Goal: Book appointment/travel/reservation

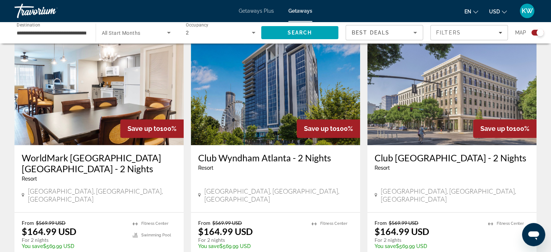
scroll to position [1058, 0]
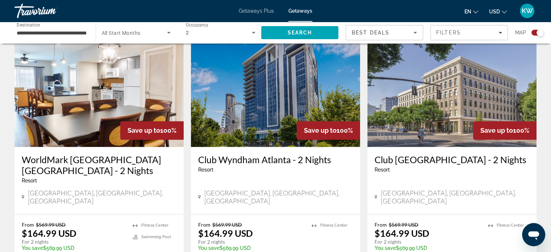
click at [428, 96] on img "Main content" at bounding box center [451, 89] width 169 height 116
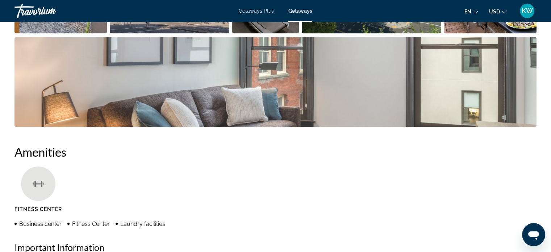
scroll to position [439, 0]
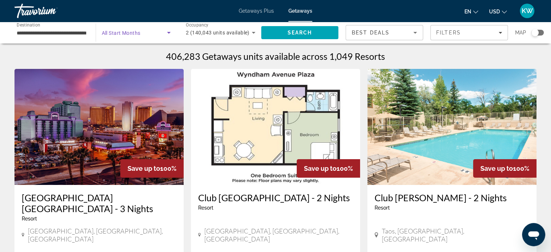
click at [167, 33] on icon "Search widget" at bounding box center [168, 32] width 9 height 9
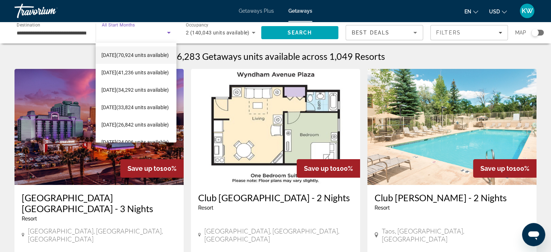
scroll to position [57, 0]
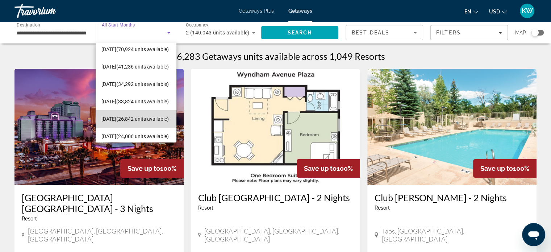
click at [152, 116] on span "[DATE] (26,842 units available)" at bounding box center [134, 118] width 67 height 9
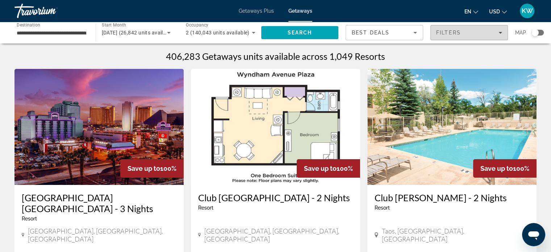
click at [473, 35] on div "Filters" at bounding box center [469, 33] width 66 height 6
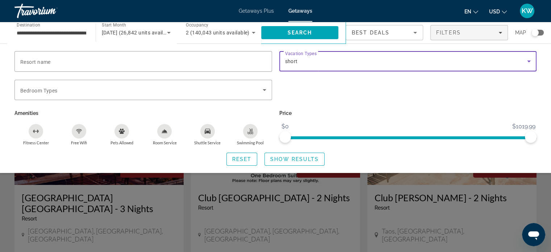
click at [483, 61] on div "short" at bounding box center [406, 61] width 242 height 9
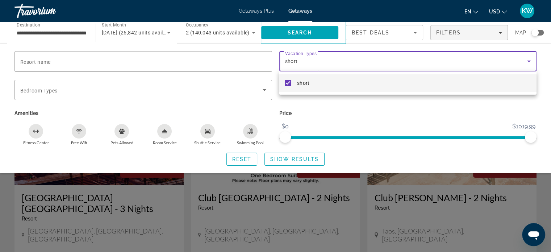
click at [483, 61] on div at bounding box center [275, 126] width 551 height 252
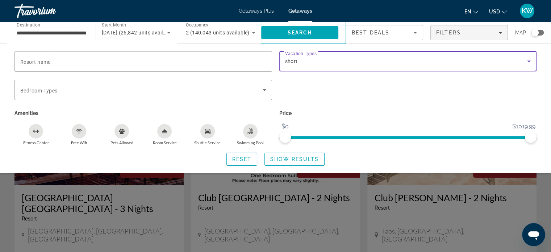
click at [483, 61] on div "short" at bounding box center [406, 61] width 242 height 9
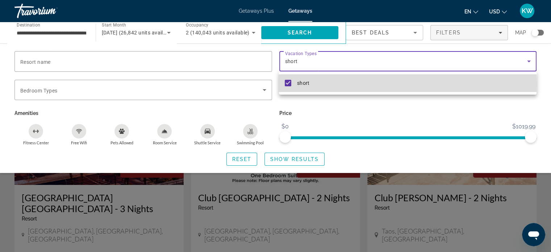
click at [287, 85] on mat-pseudo-checkbox at bounding box center [288, 83] width 7 height 7
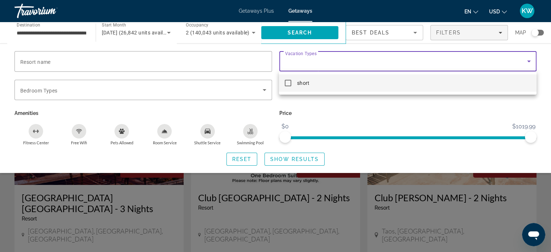
click at [215, 92] on div at bounding box center [275, 126] width 551 height 252
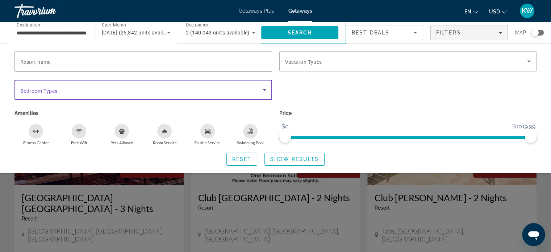
click at [215, 92] on span "Search widget" at bounding box center [141, 89] width 242 height 9
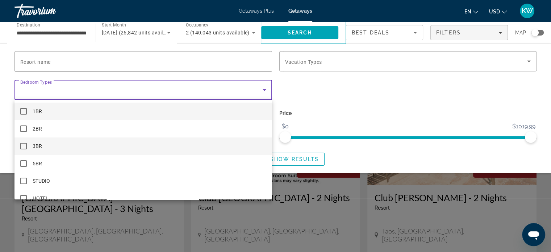
scroll to position [10, 0]
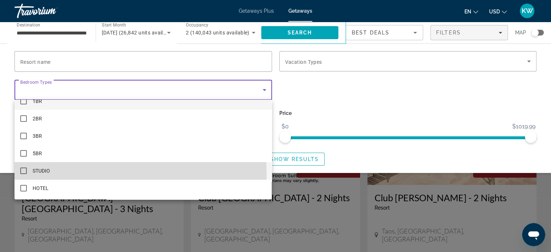
click at [22, 174] on mat-option "STUDIO" at bounding box center [142, 170] width 257 height 17
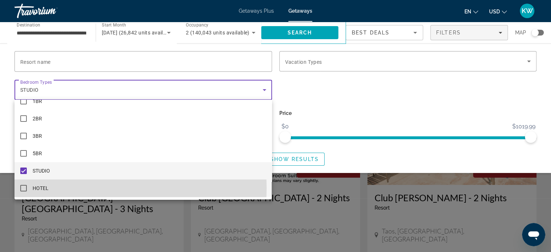
click at [23, 188] on mat-pseudo-checkbox at bounding box center [23, 188] width 7 height 7
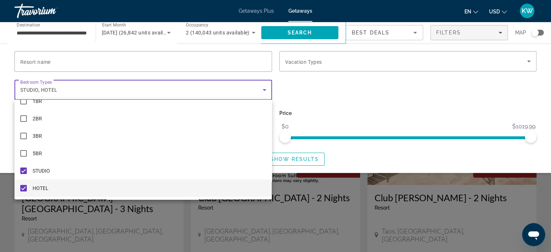
click at [304, 89] on div at bounding box center [275, 126] width 551 height 252
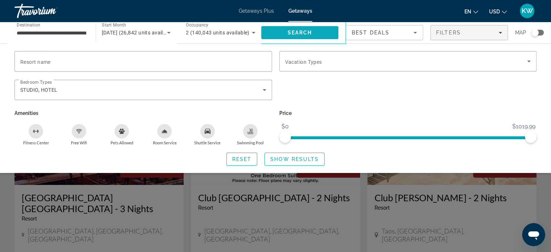
click at [279, 33] on span "Search" at bounding box center [299, 32] width 77 height 17
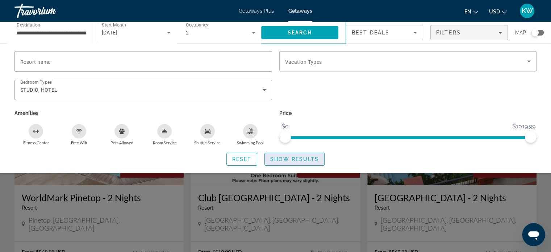
click at [309, 160] on span "Show Results" at bounding box center [294, 159] width 49 height 6
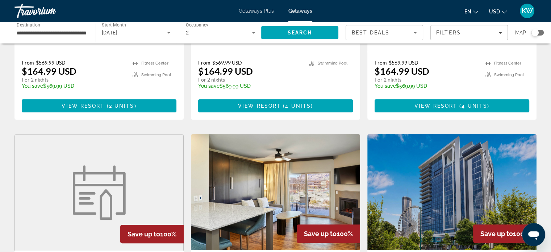
scroll to position [189, 0]
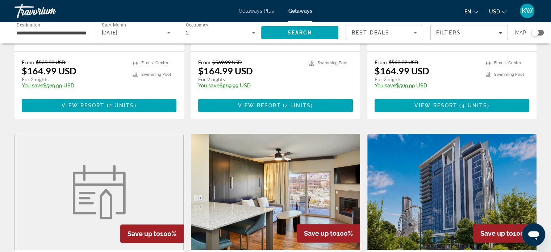
click at [473, 41] on app-map-search-filters "Best Deals Filters Map" at bounding box center [444, 33] width 198 height 22
click at [482, 34] on div "Filters" at bounding box center [469, 33] width 66 height 6
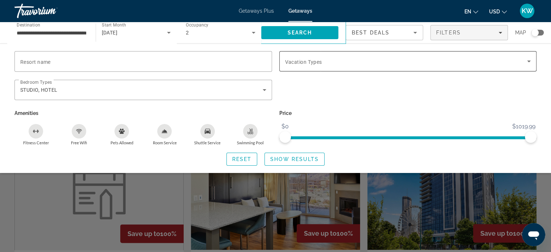
click at [487, 56] on div "Search widget" at bounding box center [408, 61] width 246 height 20
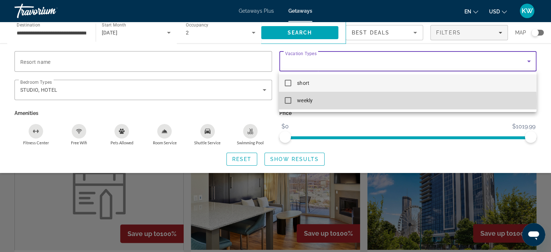
click at [291, 101] on mat-pseudo-checkbox at bounding box center [288, 100] width 7 height 7
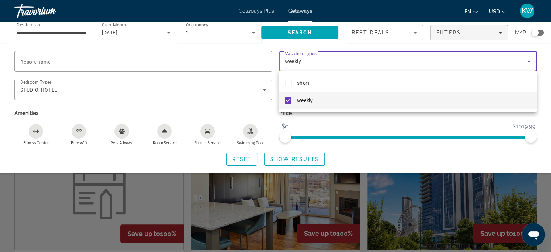
click at [321, 36] on div at bounding box center [275, 126] width 551 height 252
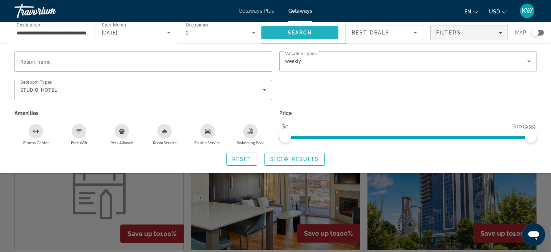
click at [331, 31] on span "Search" at bounding box center [299, 32] width 77 height 17
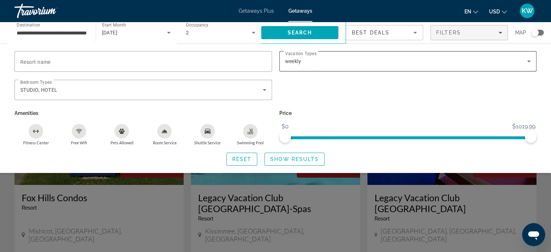
click at [372, 68] on div "weekly" at bounding box center [408, 61] width 246 height 20
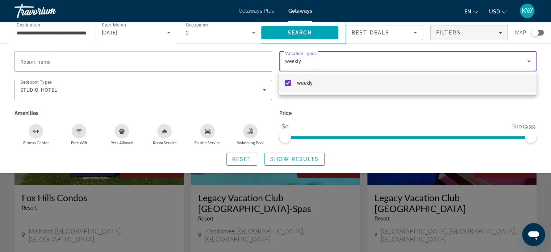
click at [187, 206] on div at bounding box center [275, 126] width 551 height 252
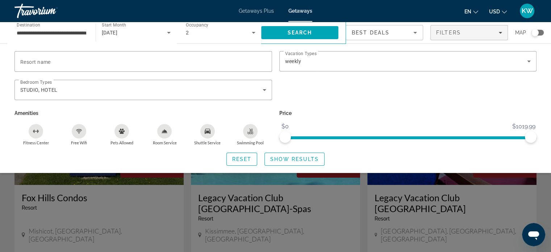
click at [187, 206] on div "Search widget" at bounding box center [275, 180] width 551 height 143
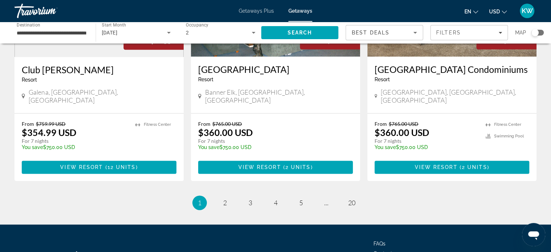
scroll to position [912, 0]
click at [226, 198] on span "2" at bounding box center [225, 202] width 4 height 8
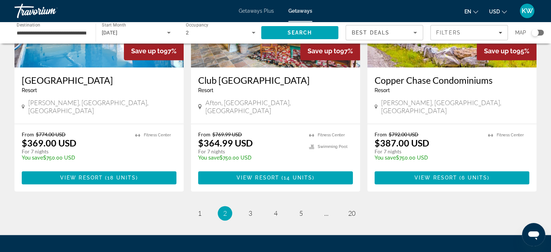
scroll to position [925, 0]
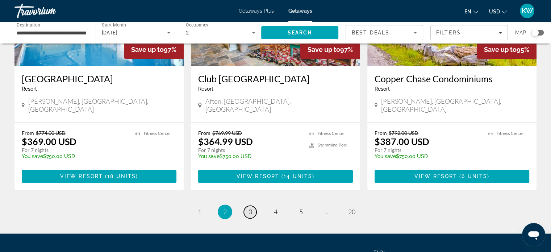
click at [244, 205] on link "page 3" at bounding box center [250, 211] width 13 height 13
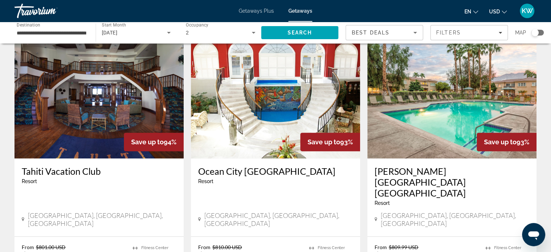
scroll to position [304, 0]
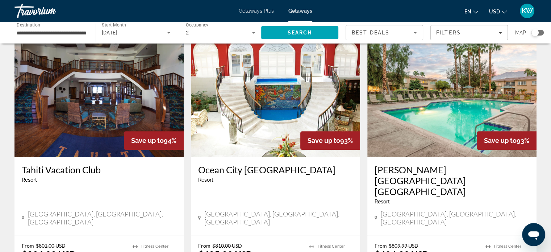
click at [79, 93] on img "Main content" at bounding box center [98, 99] width 169 height 116
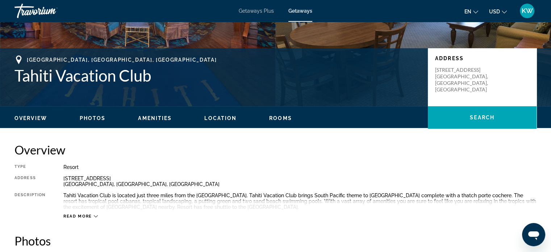
scroll to position [133, 0]
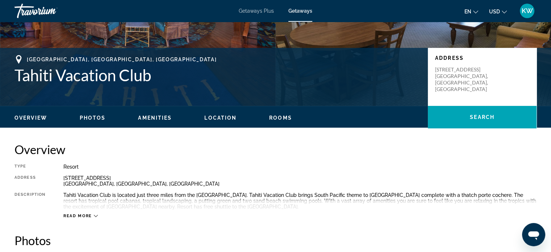
click at [96, 121] on button "Photos" at bounding box center [93, 117] width 26 height 7
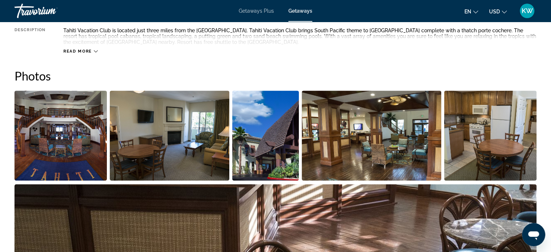
scroll to position [323, 0]
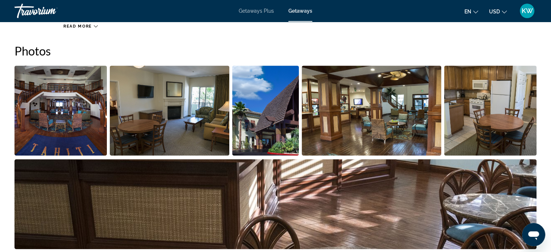
click at [174, 125] on img "Open full-screen image slider" at bounding box center [169, 111] width 119 height 90
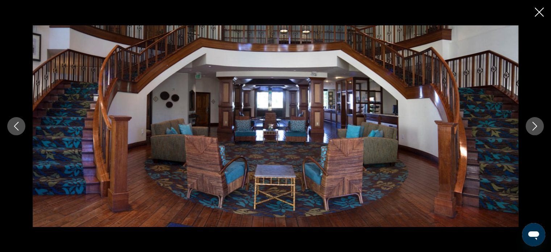
click at [535, 126] on icon "Next image" at bounding box center [534, 126] width 9 height 9
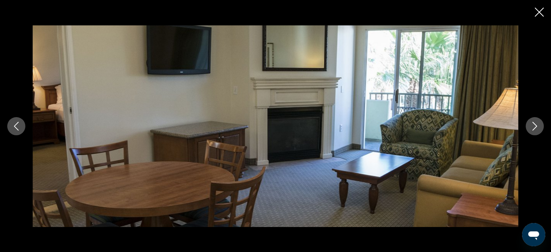
click at [535, 126] on icon "Next image" at bounding box center [534, 126] width 9 height 9
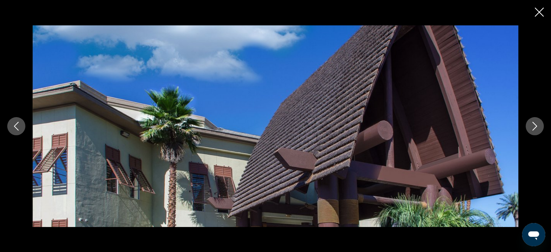
click at [535, 126] on icon "Next image" at bounding box center [534, 126] width 9 height 9
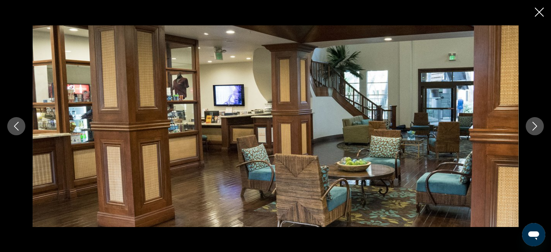
click at [535, 126] on icon "Next image" at bounding box center [534, 126] width 9 height 9
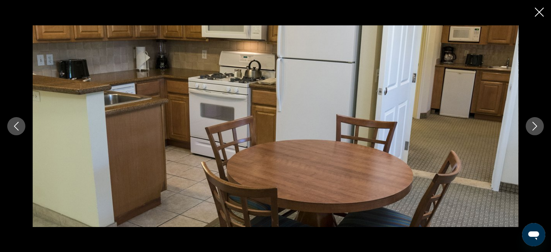
click at [535, 126] on icon "Next image" at bounding box center [534, 126] width 9 height 9
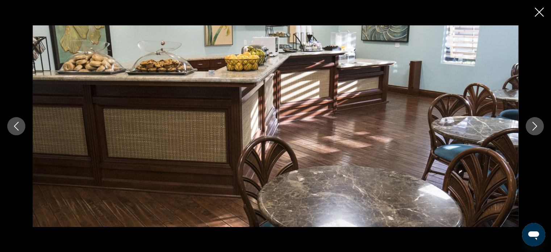
click at [535, 126] on icon "Next image" at bounding box center [534, 126] width 9 height 9
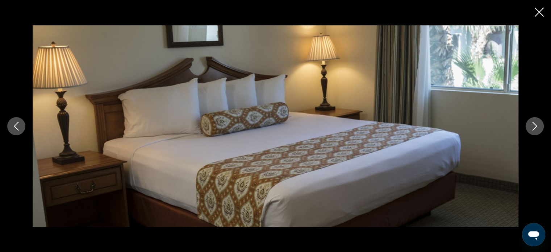
click at [535, 126] on icon "Next image" at bounding box center [534, 126] width 9 height 9
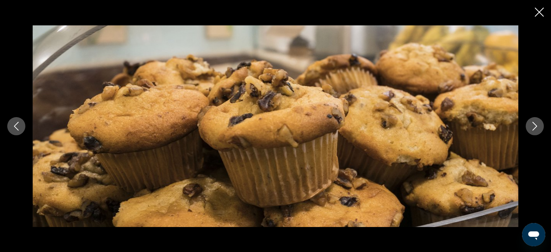
click at [535, 126] on icon "Next image" at bounding box center [534, 126] width 9 height 9
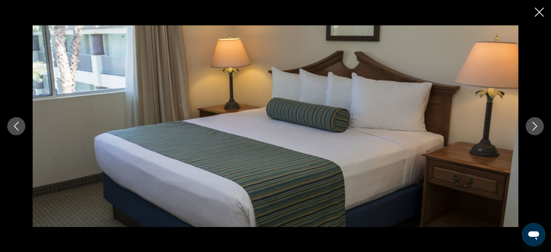
click at [535, 126] on icon "Next image" at bounding box center [534, 126] width 9 height 9
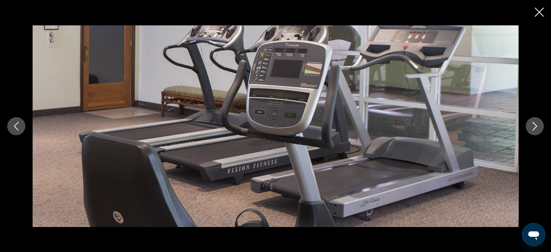
click at [534, 13] on div "prev next" at bounding box center [275, 126] width 551 height 252
click at [540, 12] on icon "Close slideshow" at bounding box center [538, 12] width 9 height 9
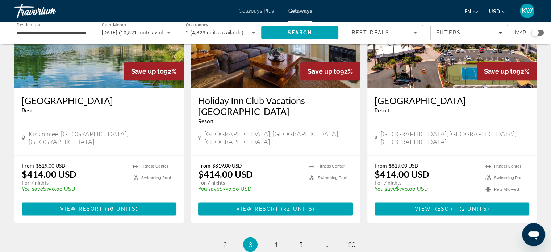
scroll to position [914, 0]
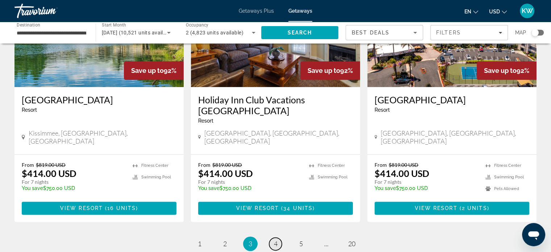
click at [278, 237] on link "page 4" at bounding box center [275, 243] width 13 height 13
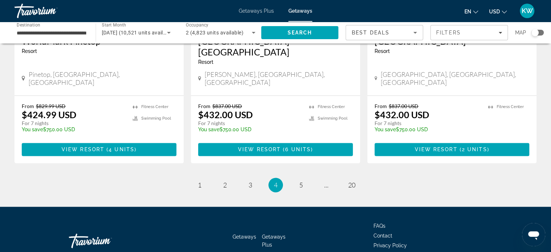
scroll to position [919, 0]
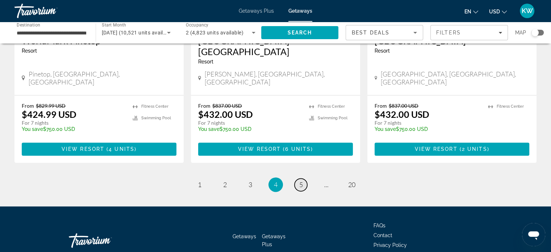
click at [306, 178] on link "page 5" at bounding box center [300, 184] width 13 height 13
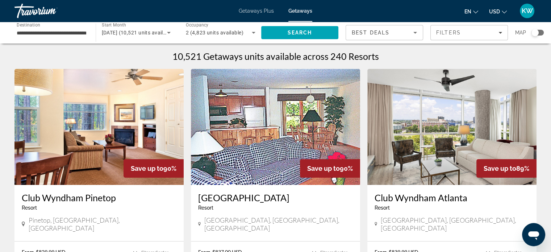
click at [306, 140] on img "Main content" at bounding box center [275, 127] width 169 height 116
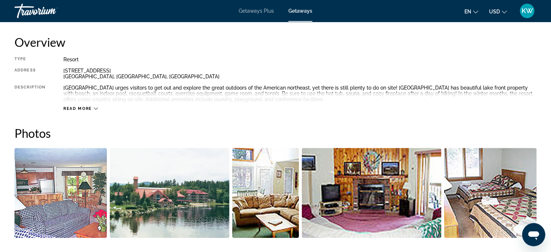
scroll to position [240, 0]
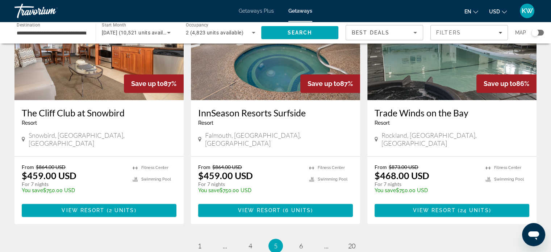
scroll to position [870, 0]
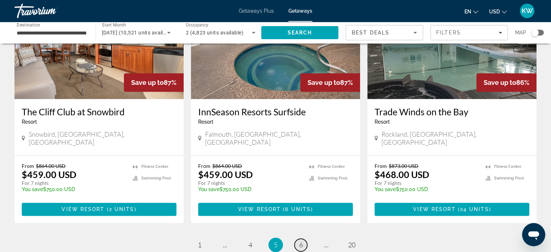
click at [302, 240] on span "6" at bounding box center [301, 244] width 4 height 8
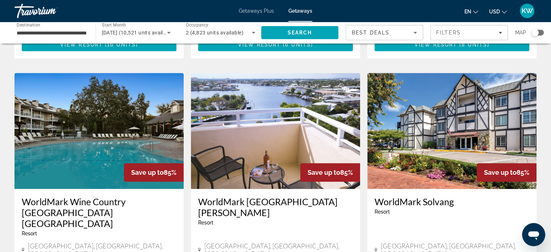
scroll to position [787, 0]
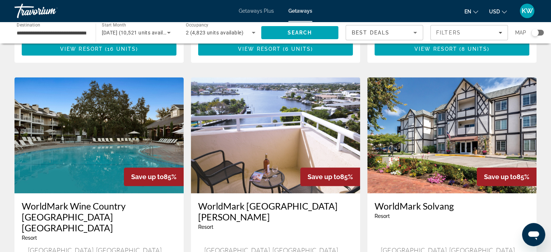
click at [439, 105] on img "Main content" at bounding box center [451, 135] width 169 height 116
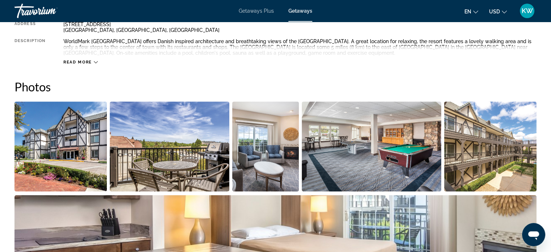
scroll to position [286, 0]
click at [71, 161] on img "Open full-screen image slider" at bounding box center [60, 147] width 92 height 90
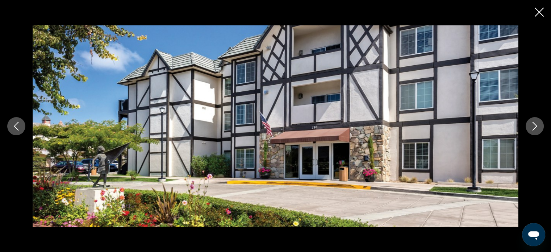
click at [531, 129] on icon "Next image" at bounding box center [534, 126] width 9 height 9
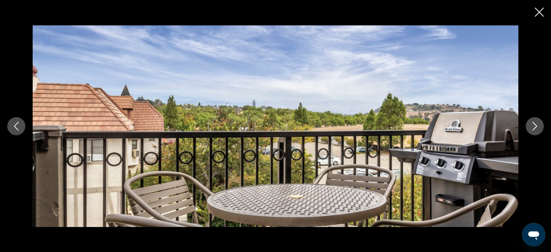
click at [531, 129] on icon "Next image" at bounding box center [534, 126] width 9 height 9
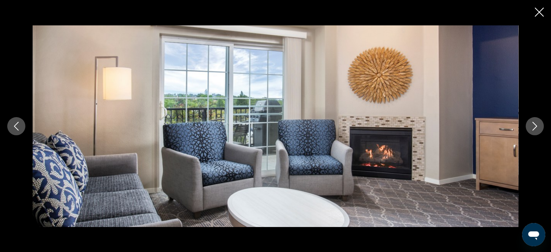
click at [531, 129] on icon "Next image" at bounding box center [534, 126] width 9 height 9
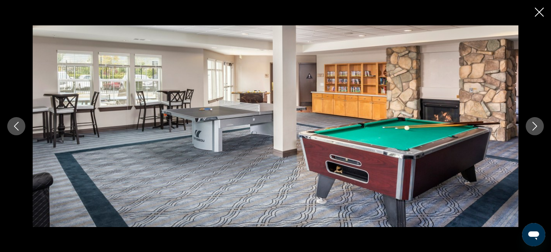
click at [531, 129] on icon "Next image" at bounding box center [534, 126] width 9 height 9
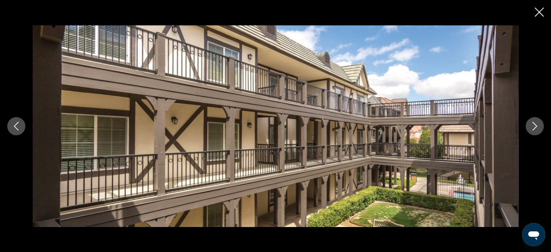
click at [530, 127] on icon "Next image" at bounding box center [534, 126] width 9 height 9
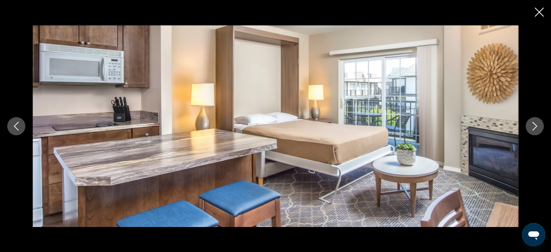
click at [530, 127] on icon "Next image" at bounding box center [534, 126] width 9 height 9
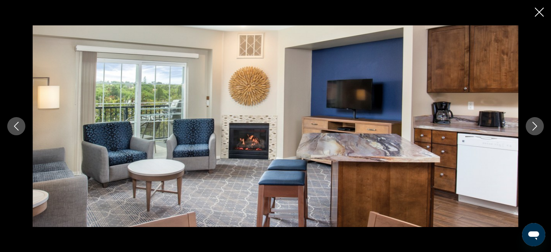
click at [525, 126] on div "prev next" at bounding box center [275, 125] width 551 height 201
click at [534, 128] on icon "Next image" at bounding box center [534, 126] width 5 height 9
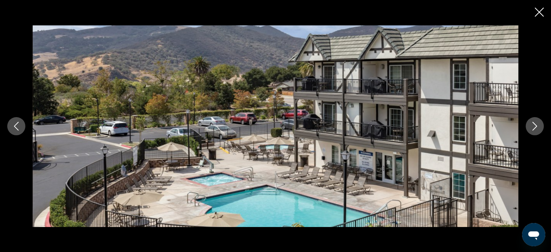
click at [534, 128] on icon "Next image" at bounding box center [534, 126] width 5 height 9
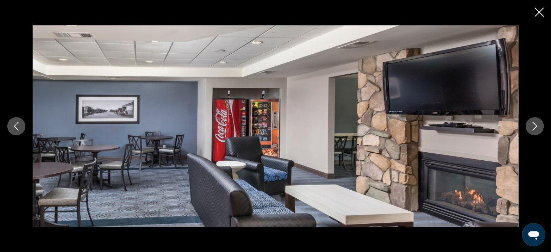
click at [534, 128] on icon "Next image" at bounding box center [534, 126] width 5 height 9
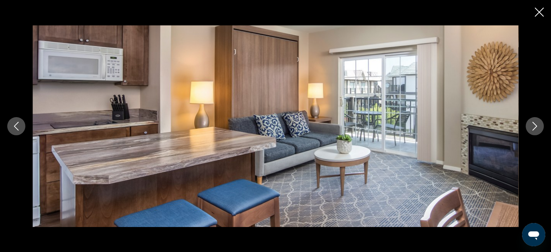
click at [534, 128] on icon "Next image" at bounding box center [534, 126] width 5 height 9
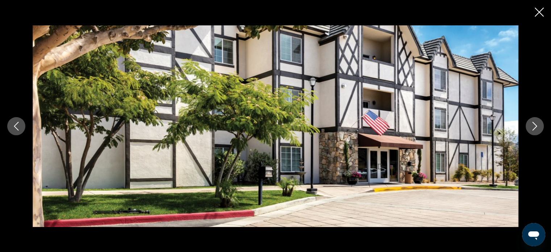
click at [534, 128] on icon "Next image" at bounding box center [534, 126] width 5 height 9
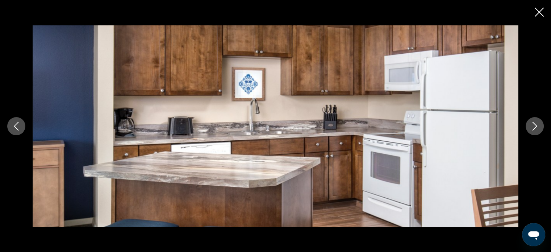
click at [534, 128] on icon "Next image" at bounding box center [534, 126] width 5 height 9
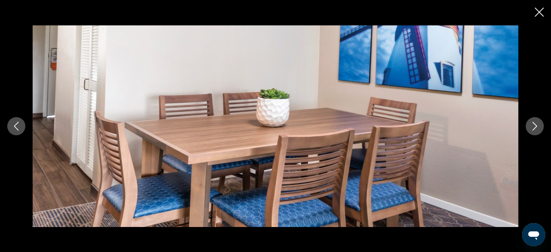
click at [534, 128] on icon "Next image" at bounding box center [534, 126] width 5 height 9
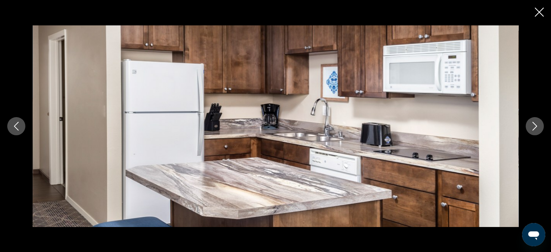
click at [534, 128] on icon "Next image" at bounding box center [534, 126] width 5 height 9
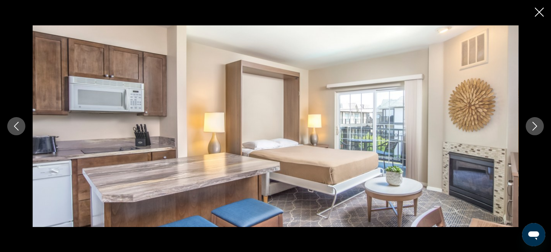
click at [20, 127] on icon "Previous image" at bounding box center [16, 126] width 9 height 9
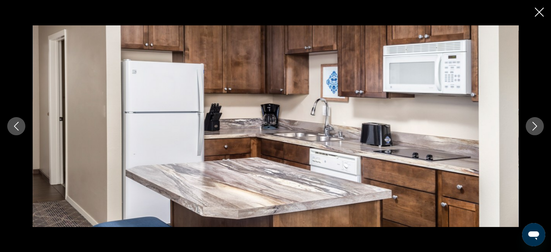
click at [534, 11] on icon "Close slideshow" at bounding box center [538, 12] width 9 height 9
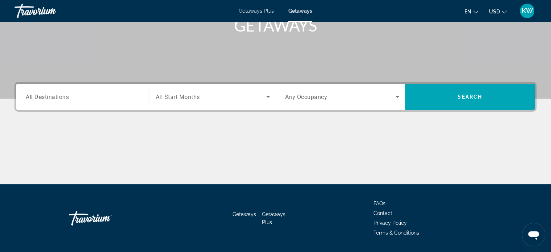
scroll to position [139, 0]
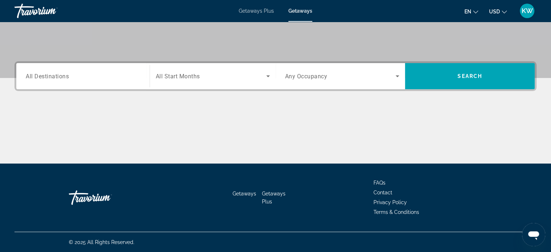
click at [91, 83] on div "Search widget" at bounding box center [83, 76] width 114 height 21
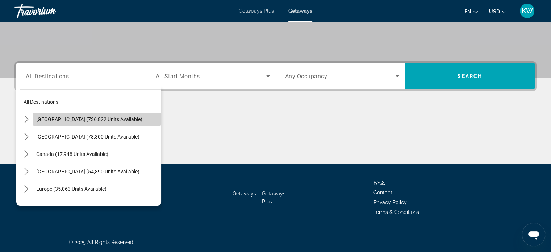
click at [124, 118] on span "Select destination: United States (736,822 units available)" at bounding box center [97, 118] width 129 height 17
type input "**********"
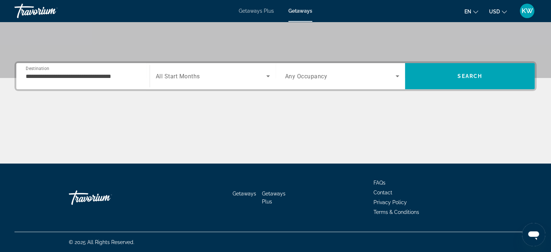
click at [223, 70] on div "Search widget" at bounding box center [213, 76] width 114 height 20
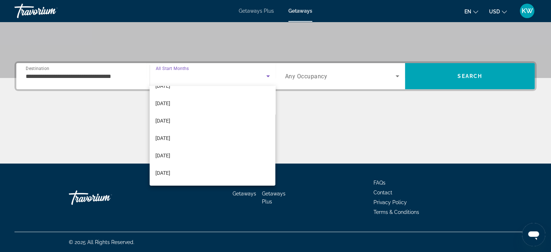
scroll to position [68, 0]
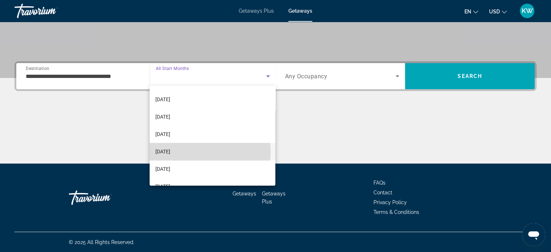
click at [201, 152] on mat-option "[DATE]" at bounding box center [213, 151] width 126 height 17
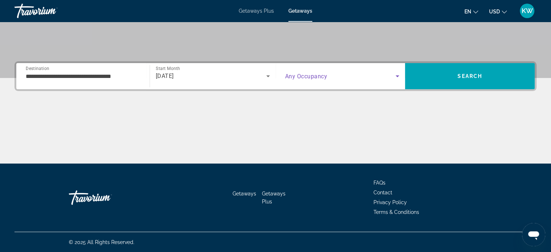
click at [372, 75] on span "Search widget" at bounding box center [340, 76] width 111 height 9
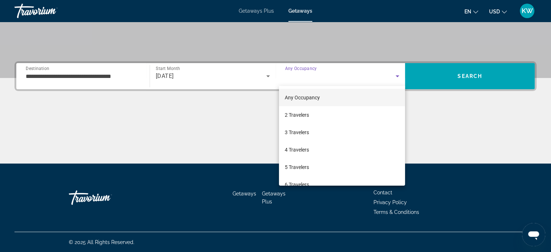
click at [445, 78] on div at bounding box center [275, 126] width 551 height 252
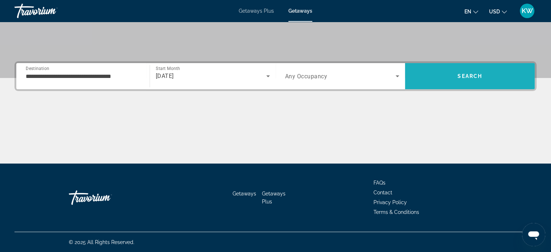
click at [445, 78] on span "Search" at bounding box center [470, 75] width 130 height 17
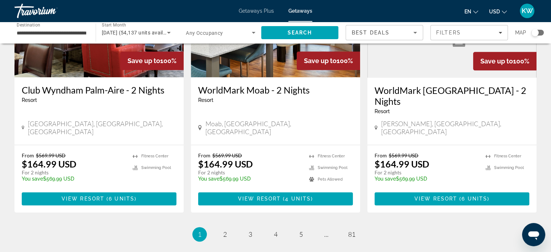
scroll to position [893, 0]
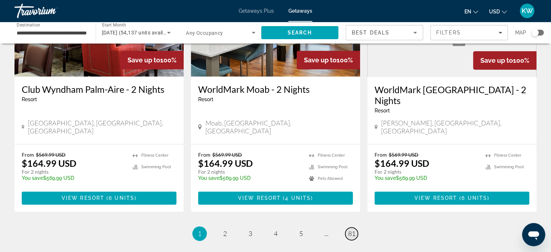
click at [353, 229] on span "81" at bounding box center [351, 233] width 7 height 8
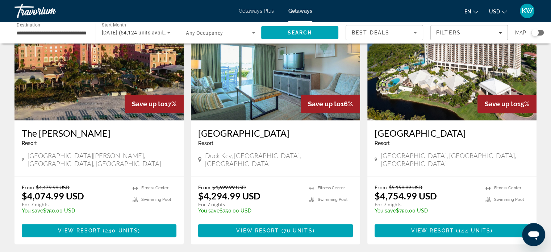
scroll to position [583, 0]
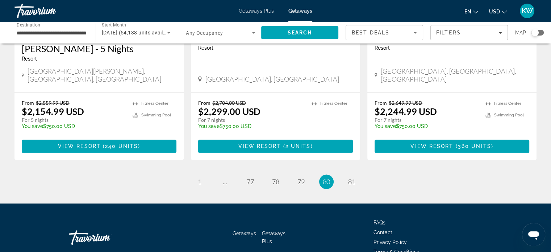
scroll to position [951, 0]
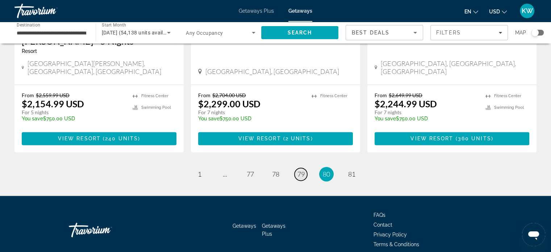
click at [300, 170] on span "79" at bounding box center [300, 174] width 7 height 8
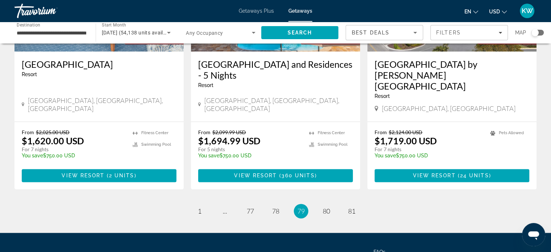
scroll to position [963, 0]
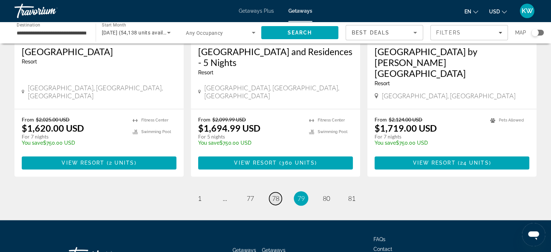
click at [276, 194] on span "78" at bounding box center [275, 198] width 7 height 8
